Goal: Check status: Check status

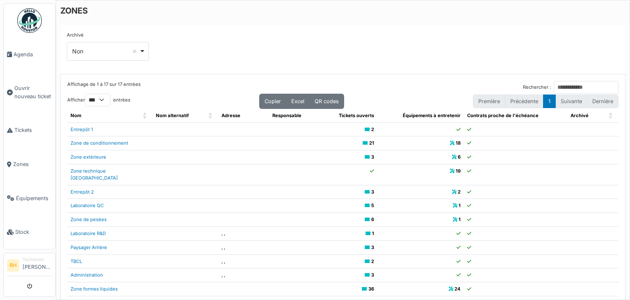
select select "***"
click at [113, 143] on link "Zone de conditionnement" at bounding box center [100, 143] width 58 height 6
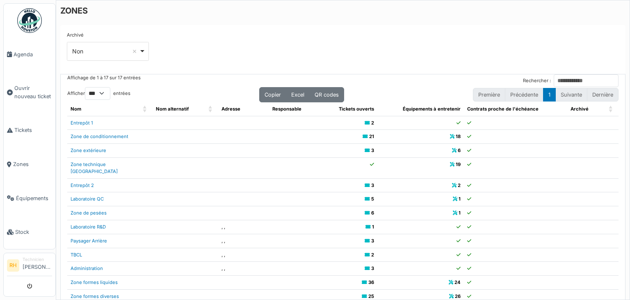
scroll to position [16, 0]
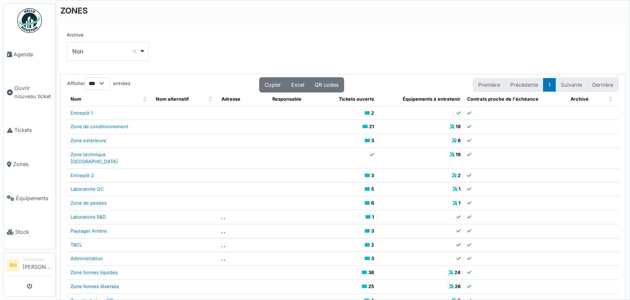
click at [107, 283] on link "Zone formes diverses" at bounding box center [95, 286] width 48 height 6
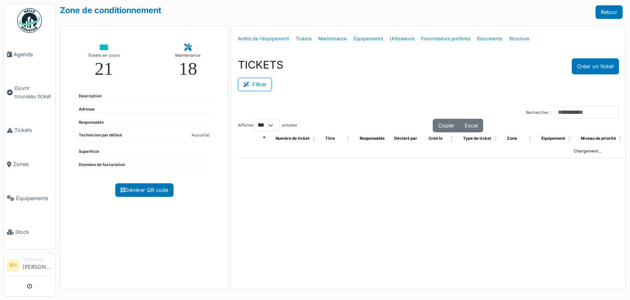
select select "***"
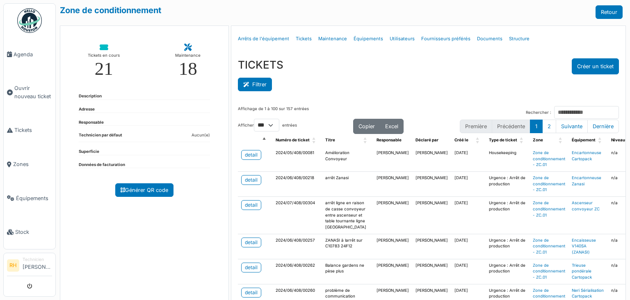
click at [266, 86] on button "Filtrer" at bounding box center [255, 85] width 34 height 14
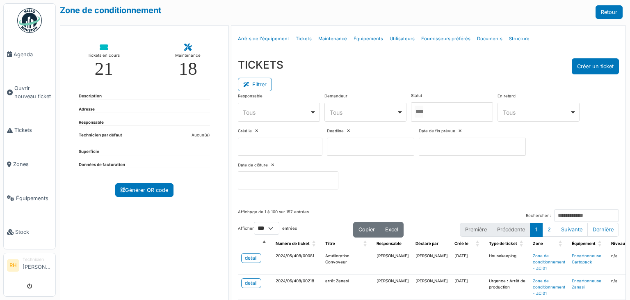
click at [474, 113] on div at bounding box center [452, 111] width 82 height 19
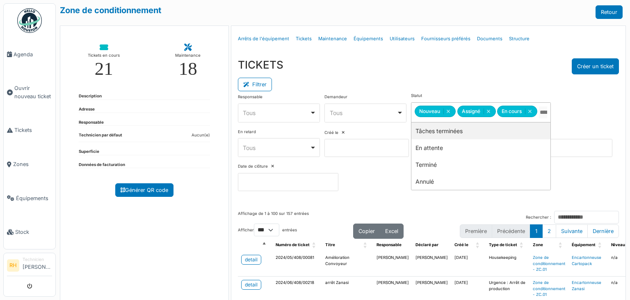
click at [472, 66] on div "TICKETS Créer un ticket" at bounding box center [428, 66] width 381 height 16
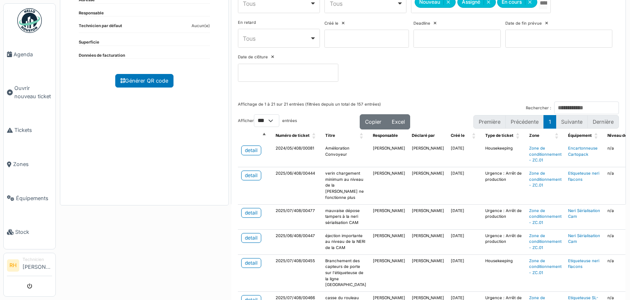
scroll to position [123, 0]
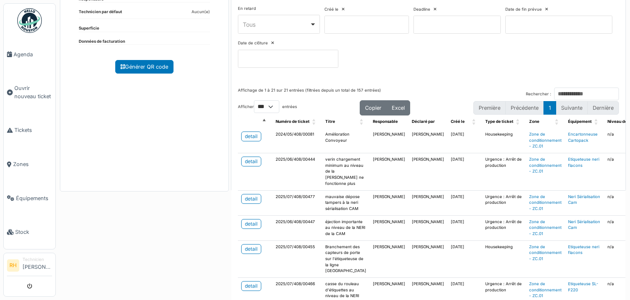
click at [239, 155] on td "detail" at bounding box center [255, 171] width 34 height 37
click at [250, 158] on div "detail" at bounding box center [251, 161] width 13 height 7
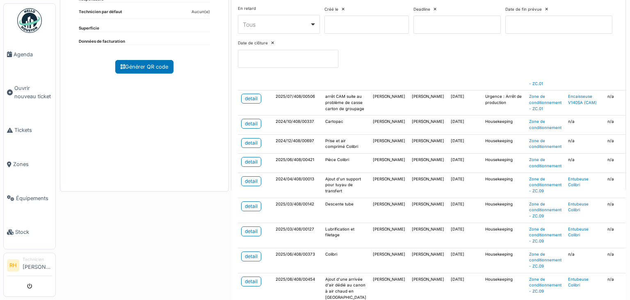
scroll to position [328, 0]
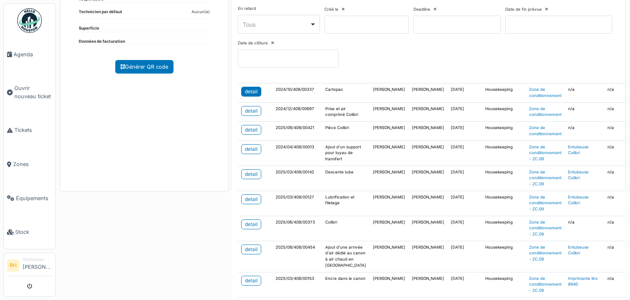
click at [245, 95] on div "detail" at bounding box center [251, 91] width 13 height 7
click at [250, 145] on div "detail" at bounding box center [251, 148] width 13 height 7
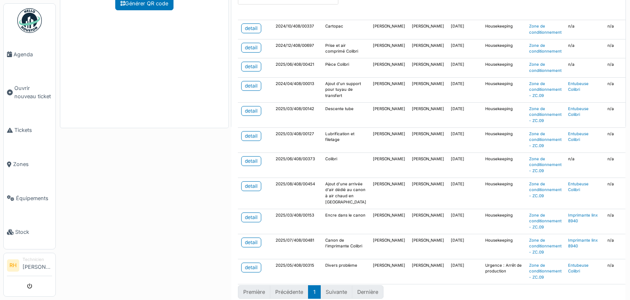
scroll to position [192, 0]
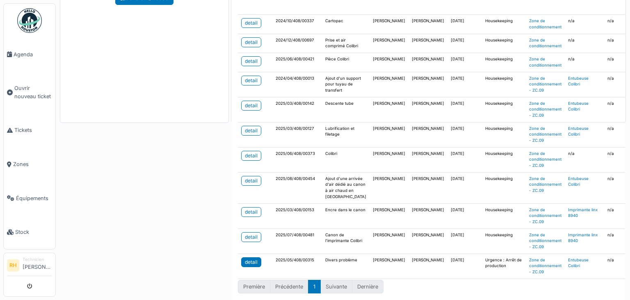
click at [250, 258] on div "detail" at bounding box center [251, 261] width 13 height 7
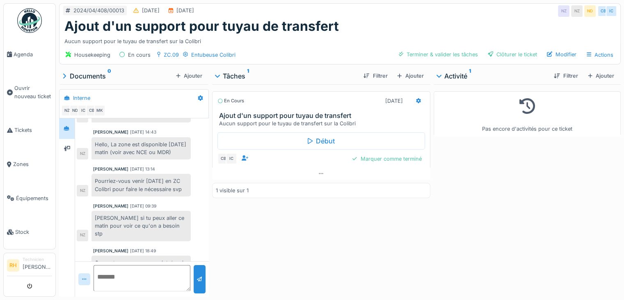
scroll to position [136, 0]
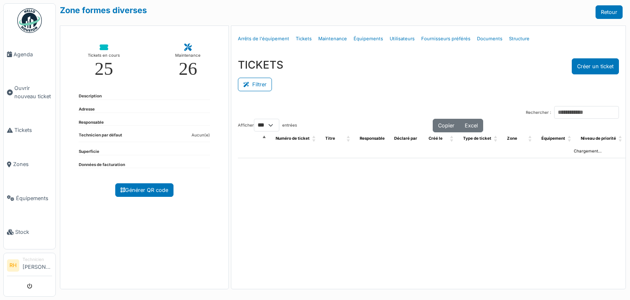
select select "***"
click at [239, 81] on button "Filtrer" at bounding box center [255, 85] width 34 height 14
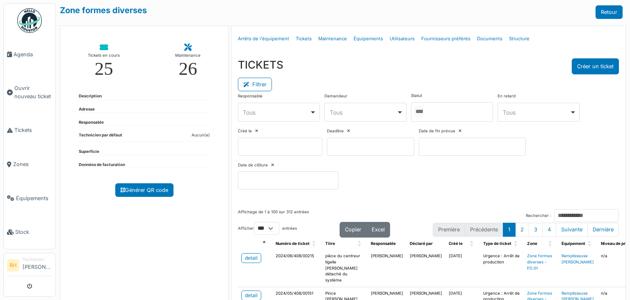
click at [437, 115] on div at bounding box center [452, 111] width 82 height 19
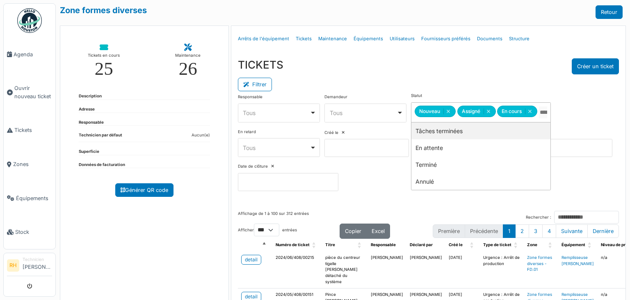
click at [439, 61] on div "TICKETS Créer un ticket" at bounding box center [428, 66] width 381 height 16
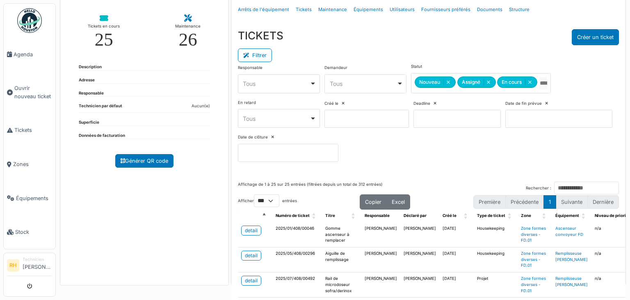
scroll to position [164, 0]
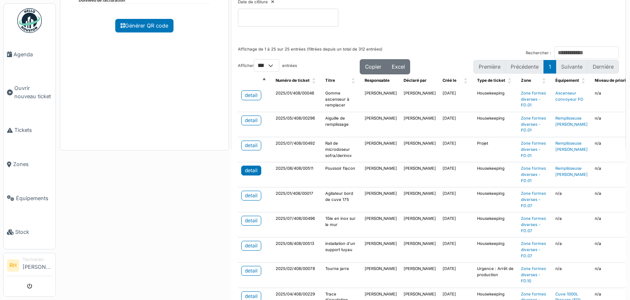
click at [248, 167] on div "detail" at bounding box center [251, 170] width 13 height 7
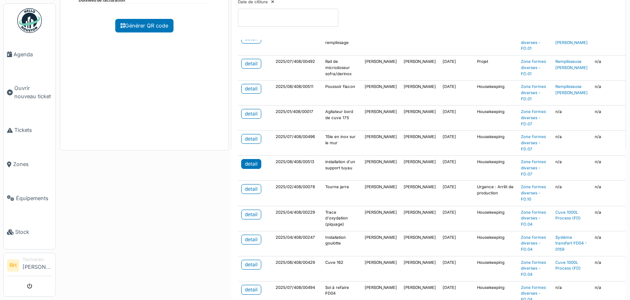
scroll to position [123, 0]
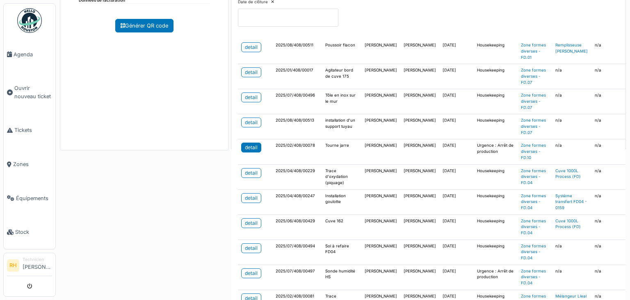
click at [253, 147] on div "detail" at bounding box center [251, 147] width 13 height 7
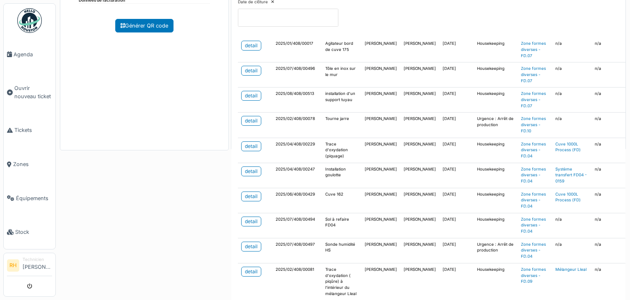
scroll to position [164, 0]
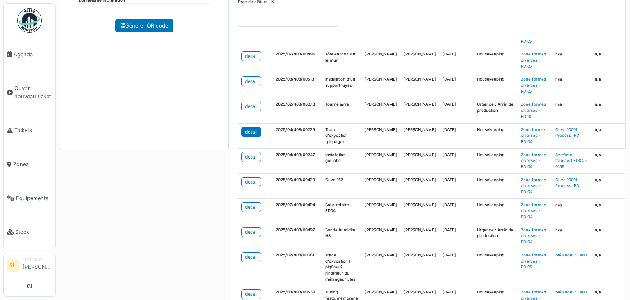
click at [250, 131] on div "detail" at bounding box center [251, 131] width 13 height 7
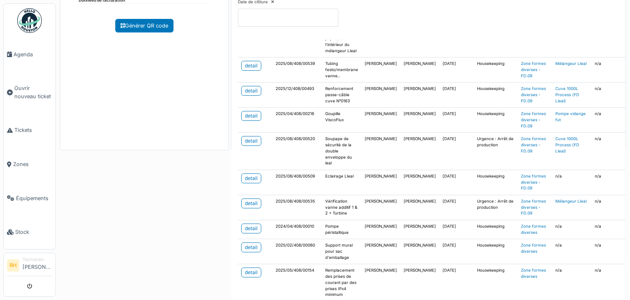
scroll to position [410, 0]
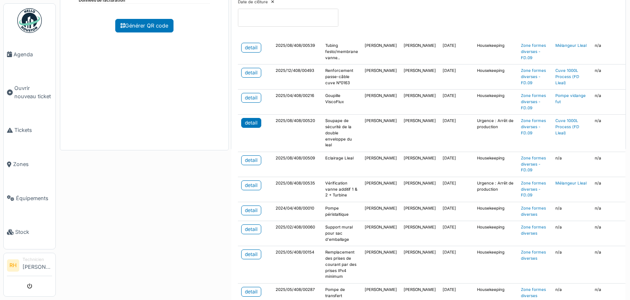
click at [250, 120] on div "detail" at bounding box center [251, 122] width 13 height 7
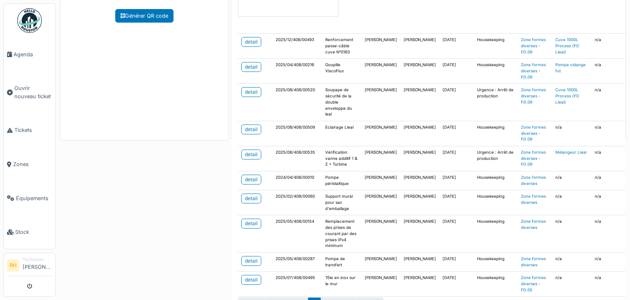
scroll to position [192, 0]
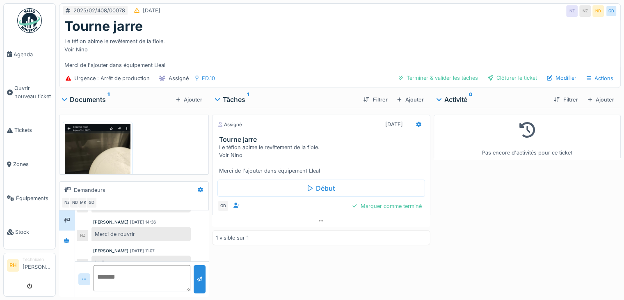
scroll to position [349, 0]
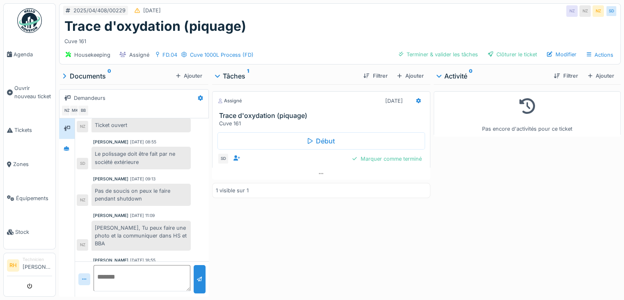
scroll to position [70, 0]
